Goal: Task Accomplishment & Management: Use online tool/utility

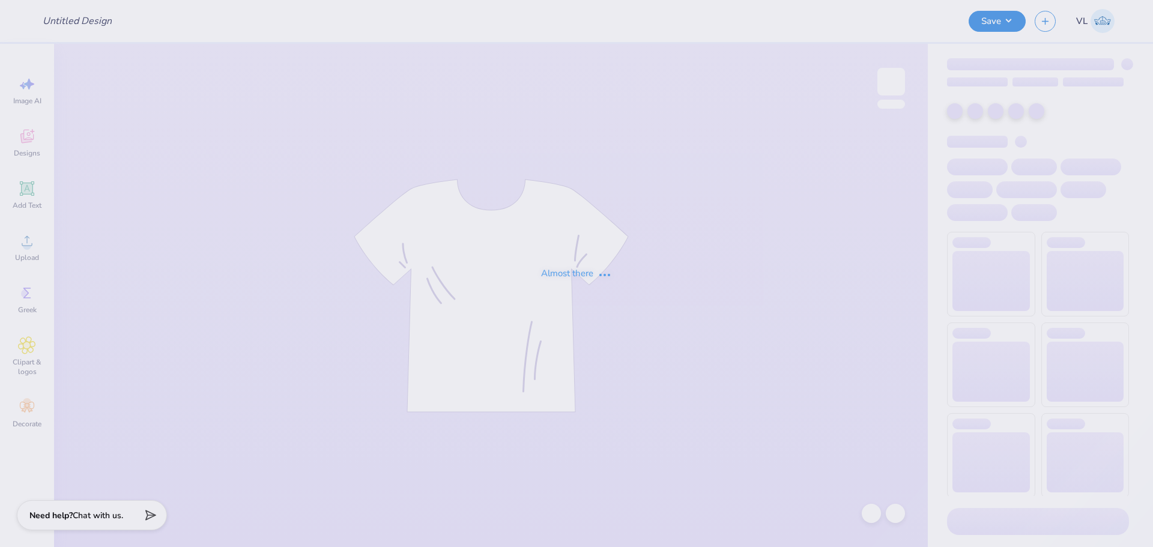
type input "pike parents weekend"
type input "PIKE Homecoming"
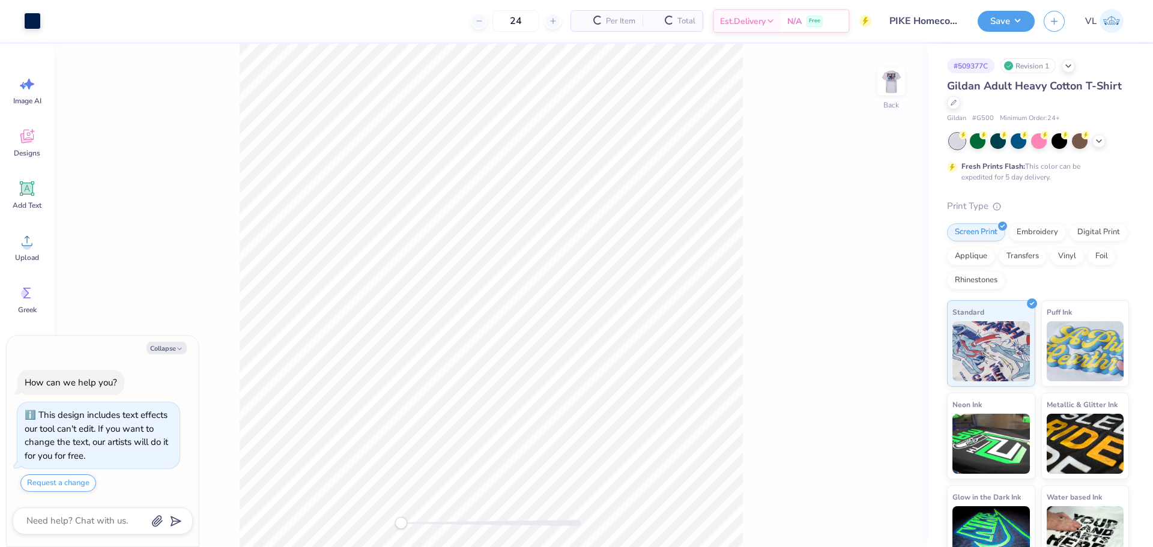
type textarea "x"
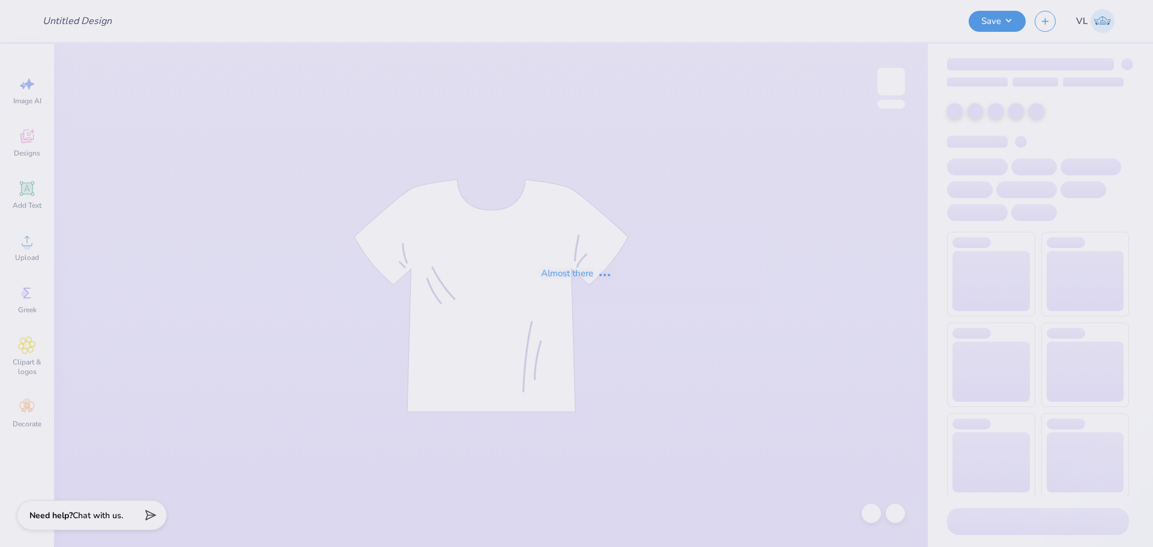
type input "Pike Dream Girl"
type input "24"
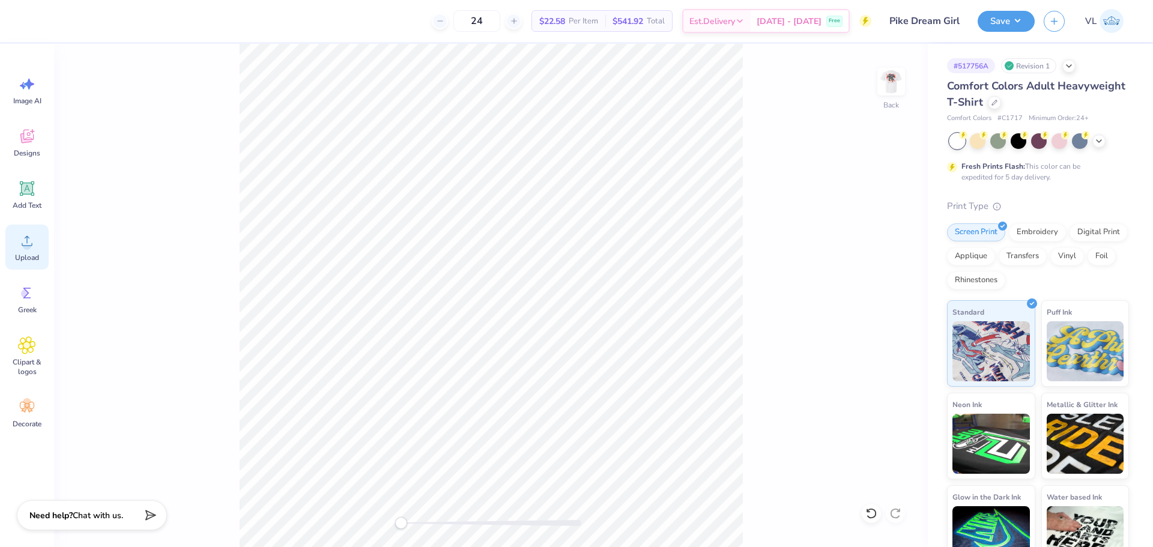
click at [42, 252] on div "Upload" at bounding box center [26, 247] width 43 height 45
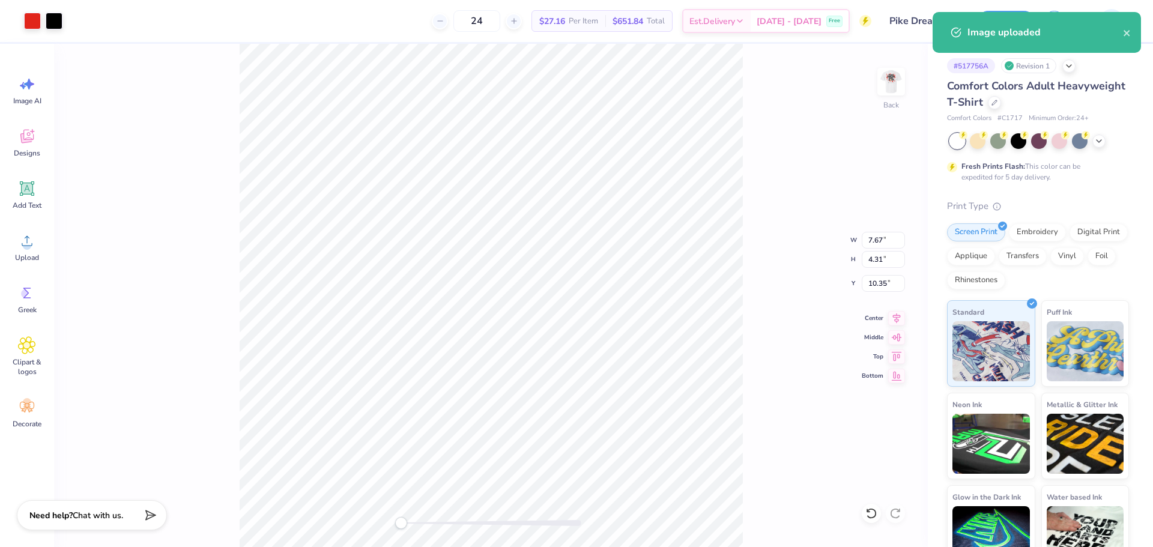
click at [864, 249] on div "Back W 7.67 7.67 " H 4.31 4.31 " Y 10.35 10.35 " Center Middle Top Bottom" at bounding box center [490, 295] width 873 height 503
click at [881, 242] on div "Back W 7.67 H 4.31 Y 10.35 Center Middle Top Bottom" at bounding box center [490, 295] width 873 height 503
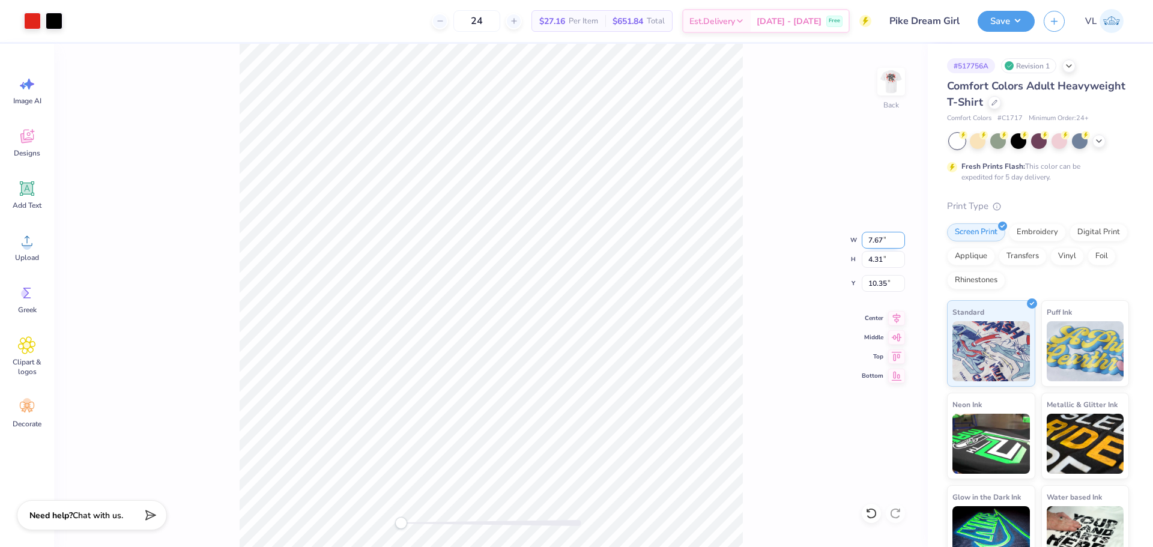
click at [882, 247] on input "7.67" at bounding box center [882, 240] width 43 height 17
type input "3.50"
type input "1.97"
click at [881, 283] on input "11.52" at bounding box center [882, 283] width 43 height 17
type input "3"
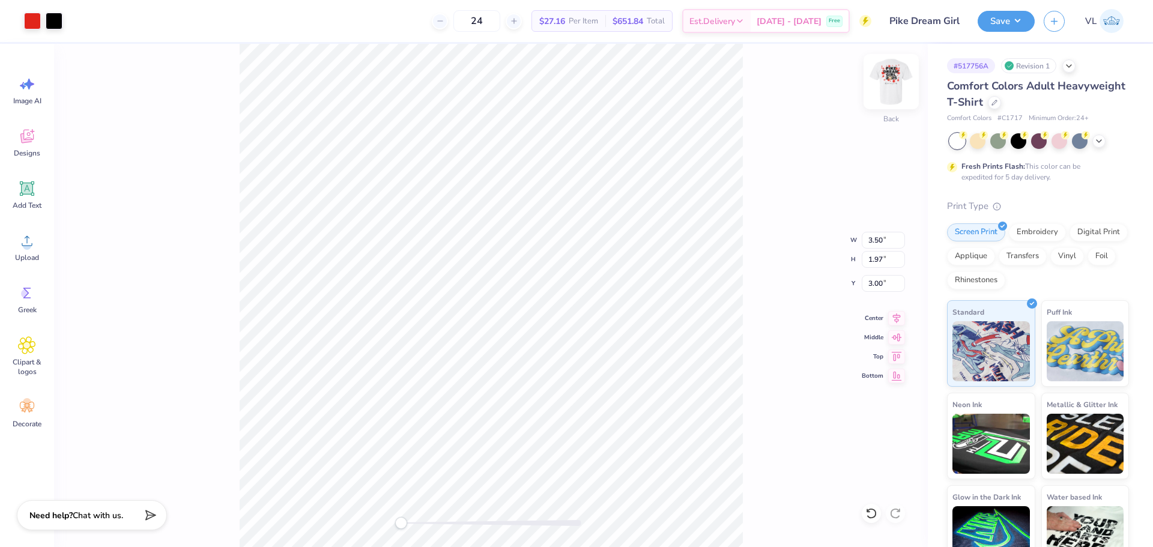
click at [893, 85] on img at bounding box center [891, 82] width 48 height 48
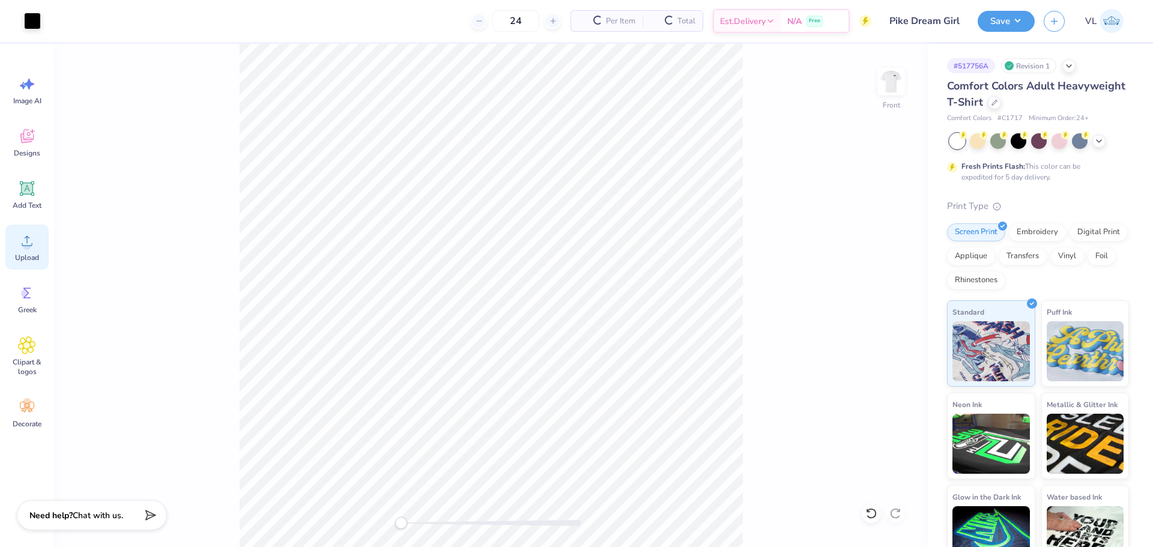
click at [34, 237] on icon at bounding box center [27, 241] width 18 height 18
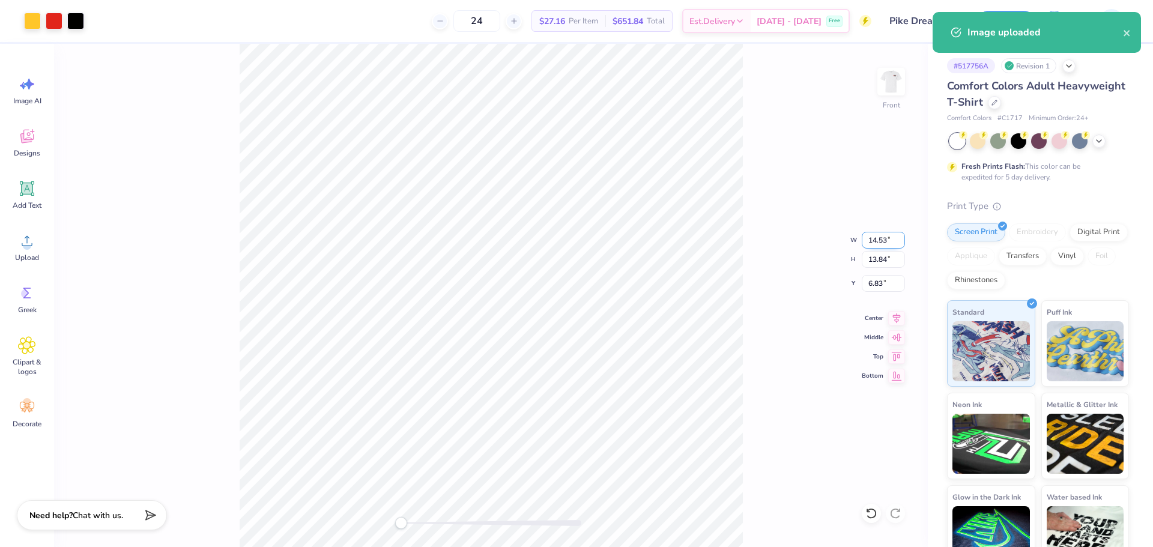
click at [881, 239] on input "14.53" at bounding box center [882, 240] width 43 height 17
type input "12.00"
type input "11.43"
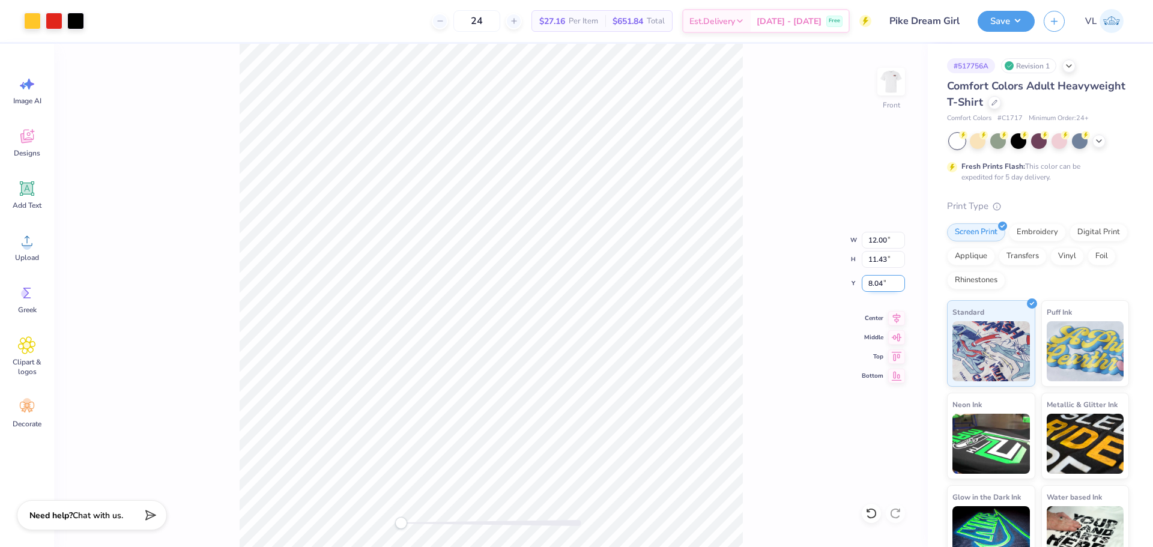
click at [877, 286] on input "8.04" at bounding box center [882, 283] width 43 height 17
type input "3"
click at [897, 320] on icon at bounding box center [896, 316] width 17 height 14
click at [363, 16] on div "Art colors 24 $27.16 Per Item $651.84 Total Est. Delivery [DATE] - [DATE] Free …" at bounding box center [576, 273] width 1153 height 547
click at [1004, 32] on div "Save VL" at bounding box center [1064, 21] width 175 height 42
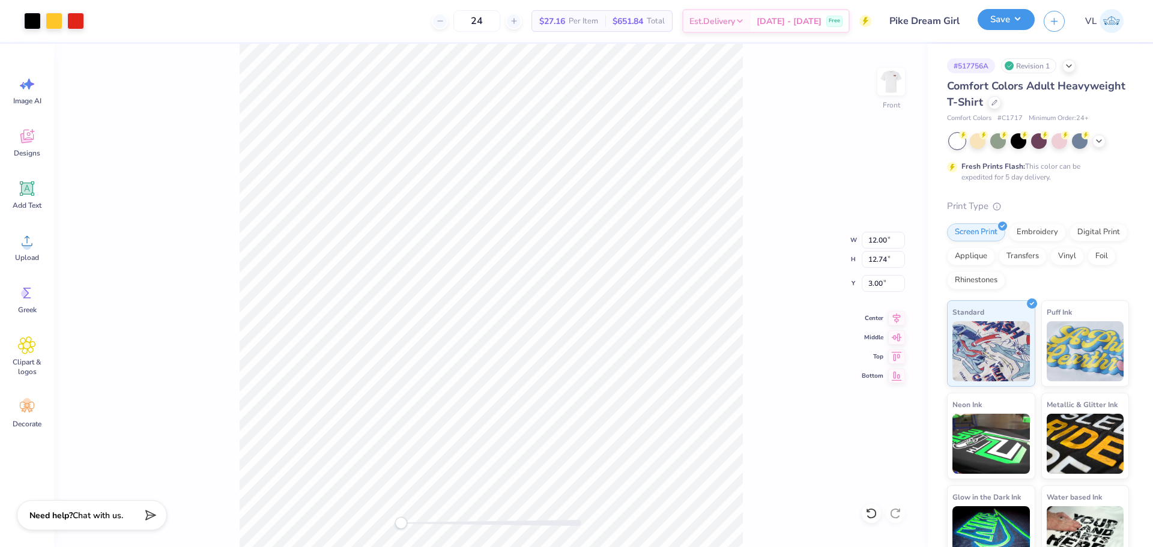
click at [1011, 24] on button "Save" at bounding box center [1005, 19] width 57 height 21
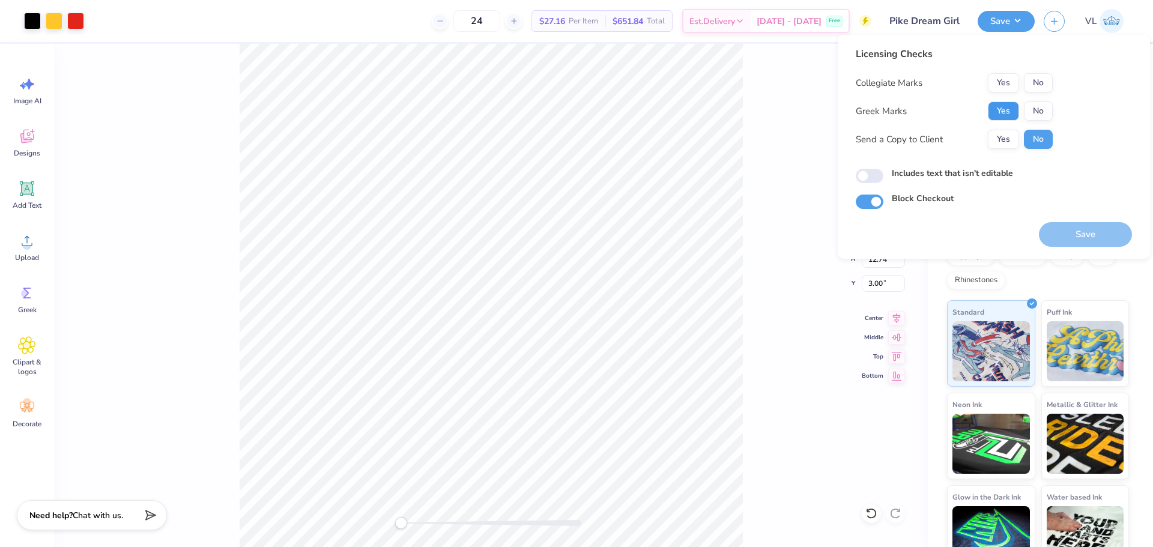
click at [1002, 106] on button "Yes" at bounding box center [1003, 110] width 31 height 19
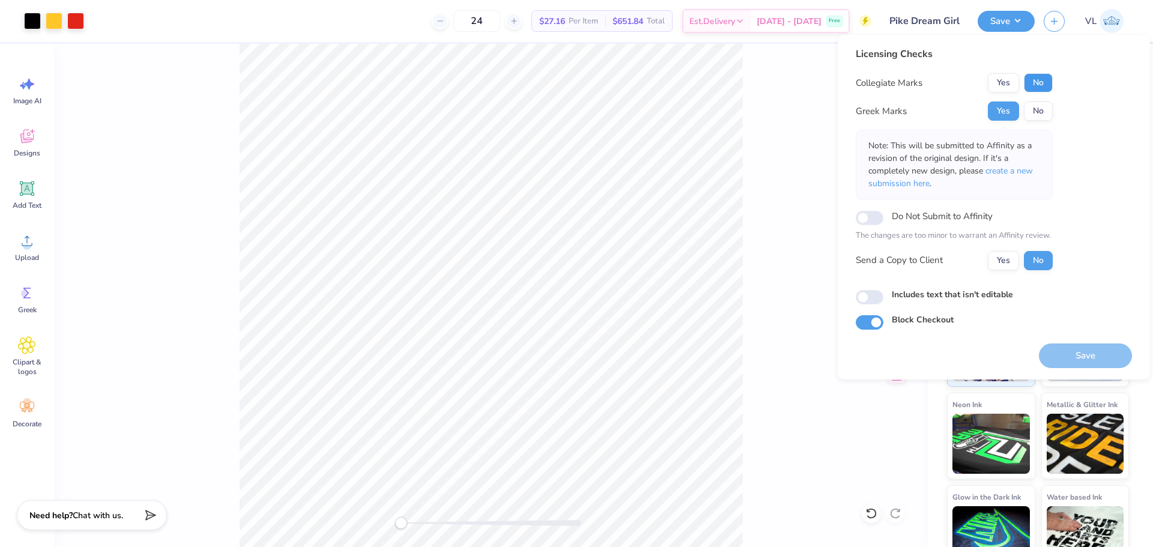
click at [1030, 89] on button "No" at bounding box center [1038, 82] width 29 height 19
click at [1094, 348] on button "Save" at bounding box center [1085, 355] width 93 height 25
